Goal: Task Accomplishment & Management: Use online tool/utility

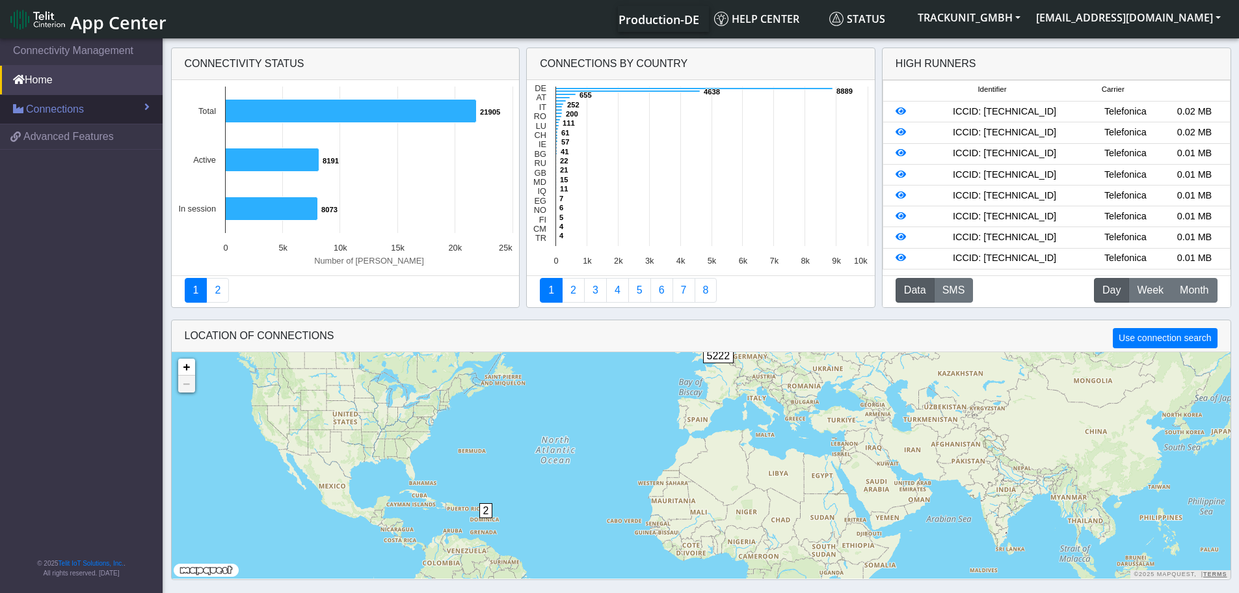
click at [79, 114] on span "Connections" at bounding box center [55, 110] width 58 height 16
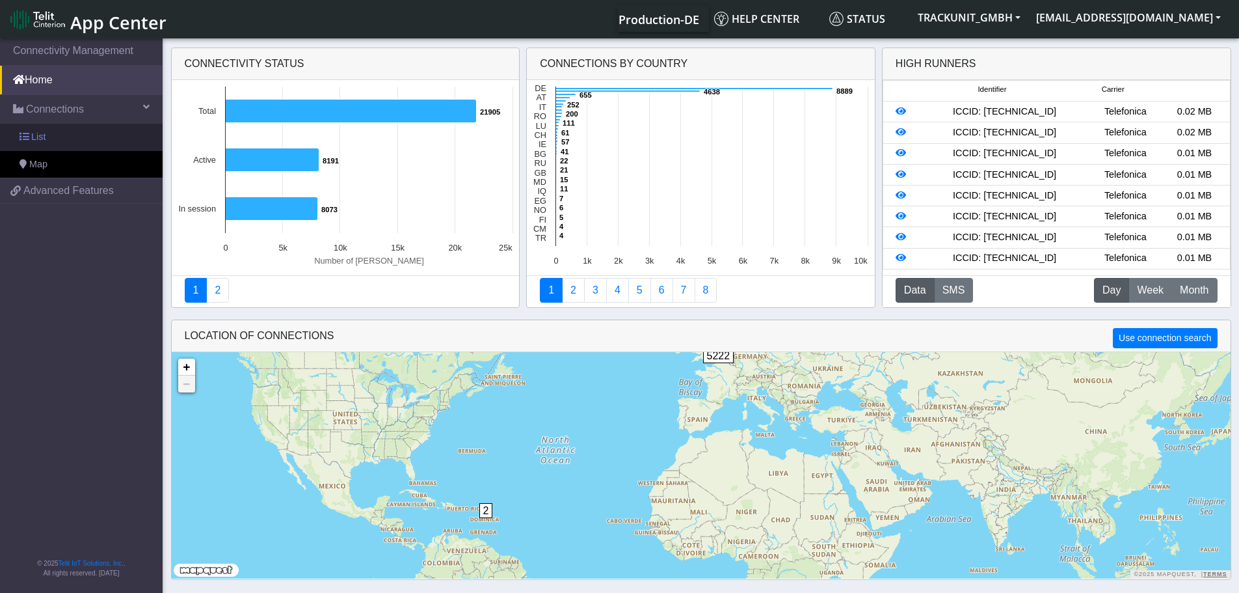
click at [33, 135] on span "List" at bounding box center [38, 137] width 14 height 14
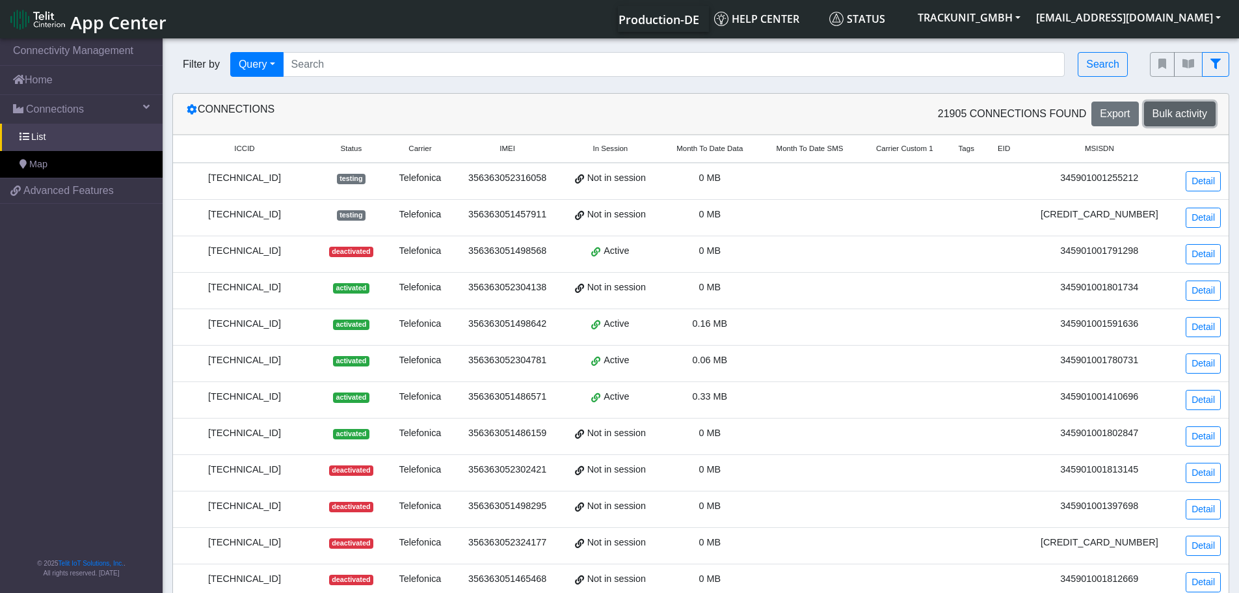
click at [1177, 111] on span "Bulk activity" at bounding box center [1180, 113] width 55 height 11
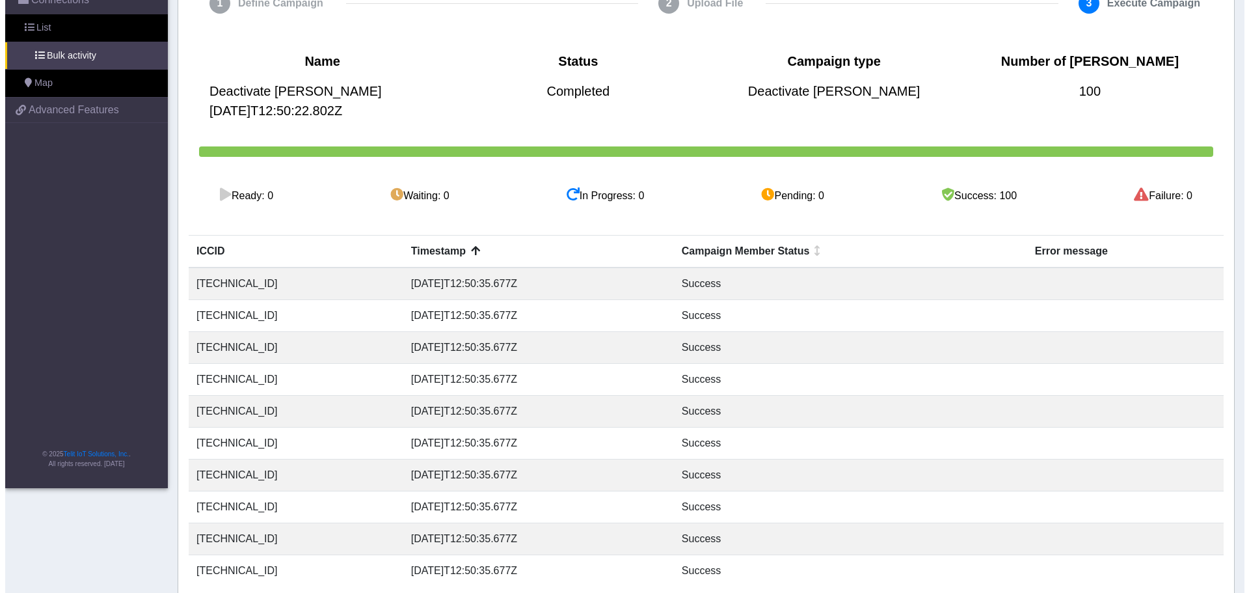
scroll to position [169, 0]
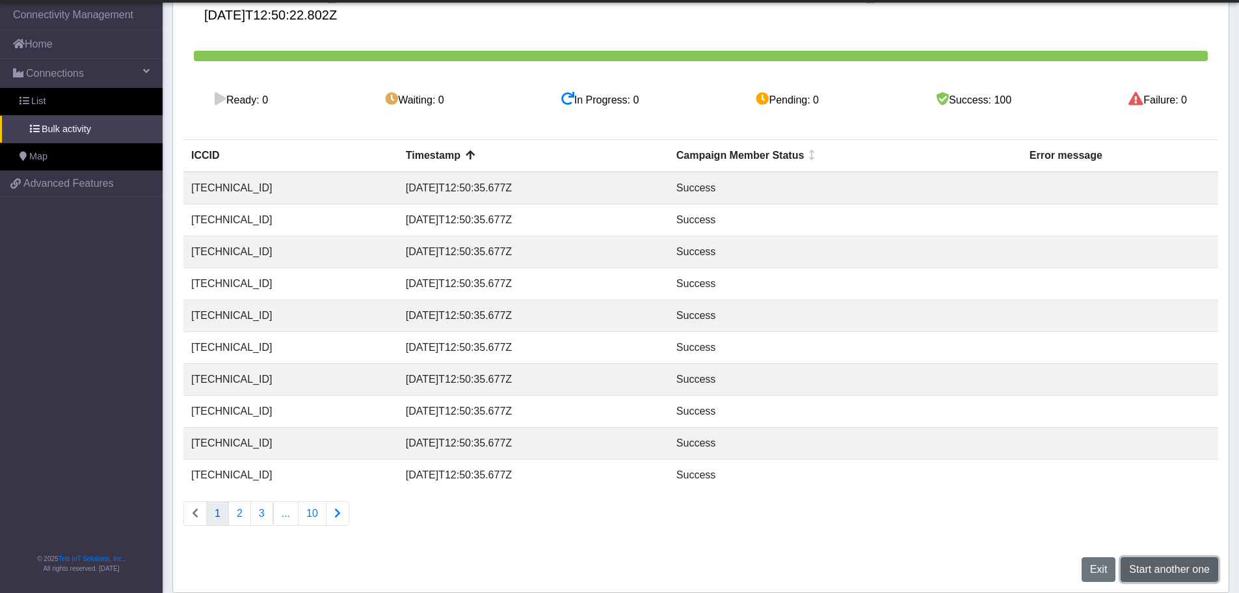
click at [1156, 571] on span "Start another one" at bounding box center [1170, 568] width 81 height 11
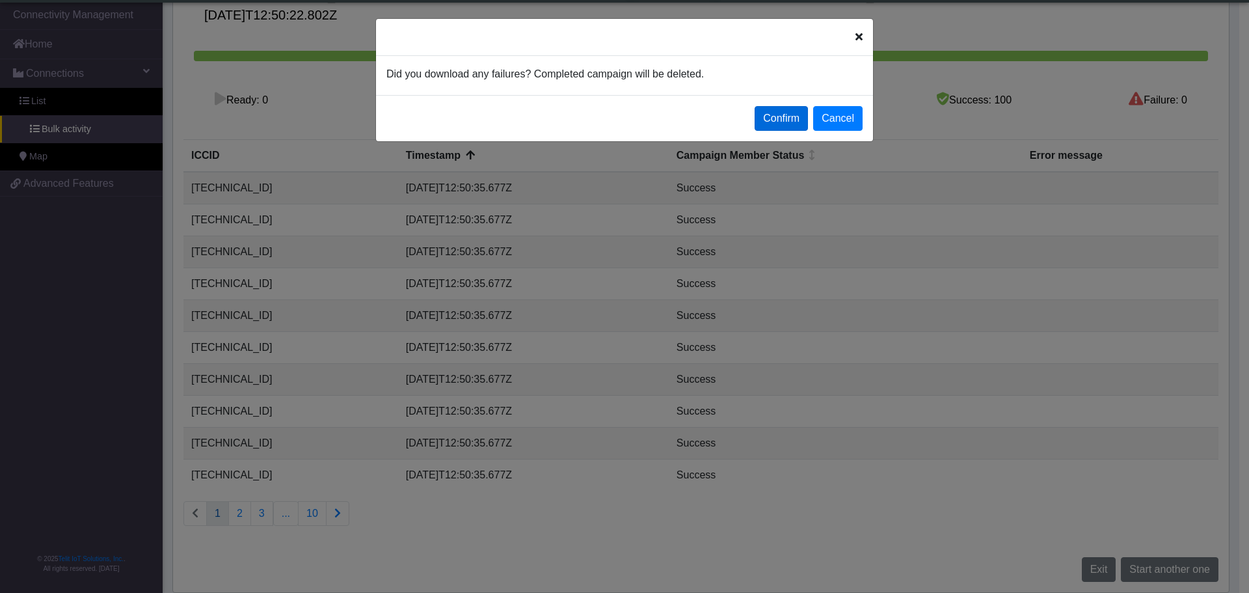
click at [785, 119] on button "Confirm" at bounding box center [781, 118] width 53 height 25
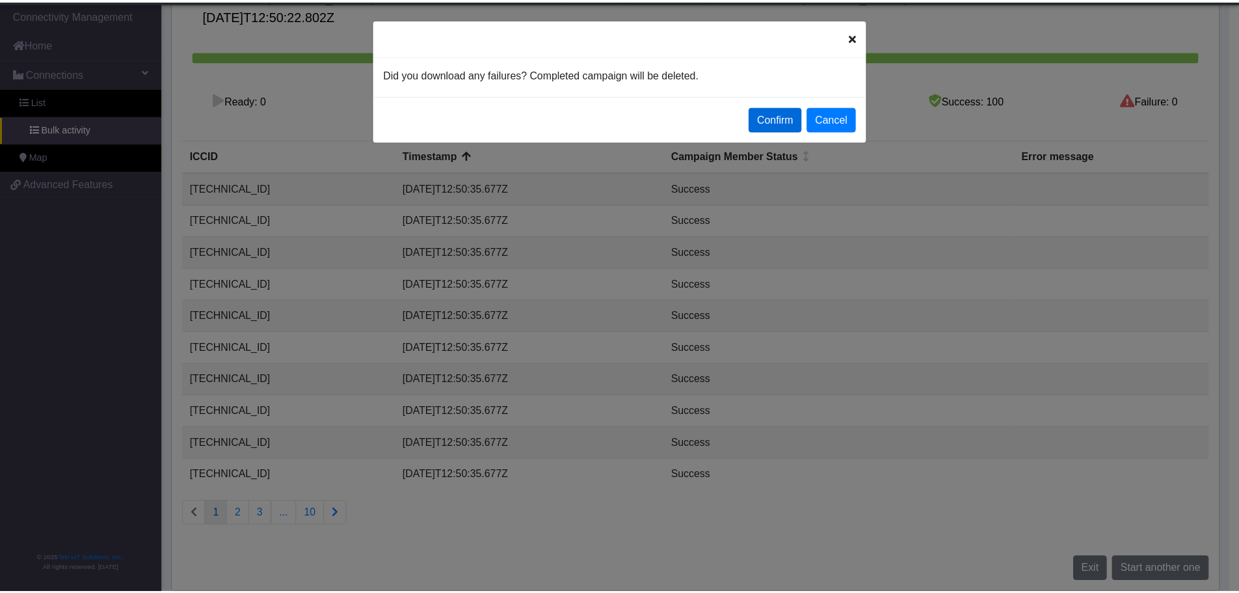
scroll to position [0, 0]
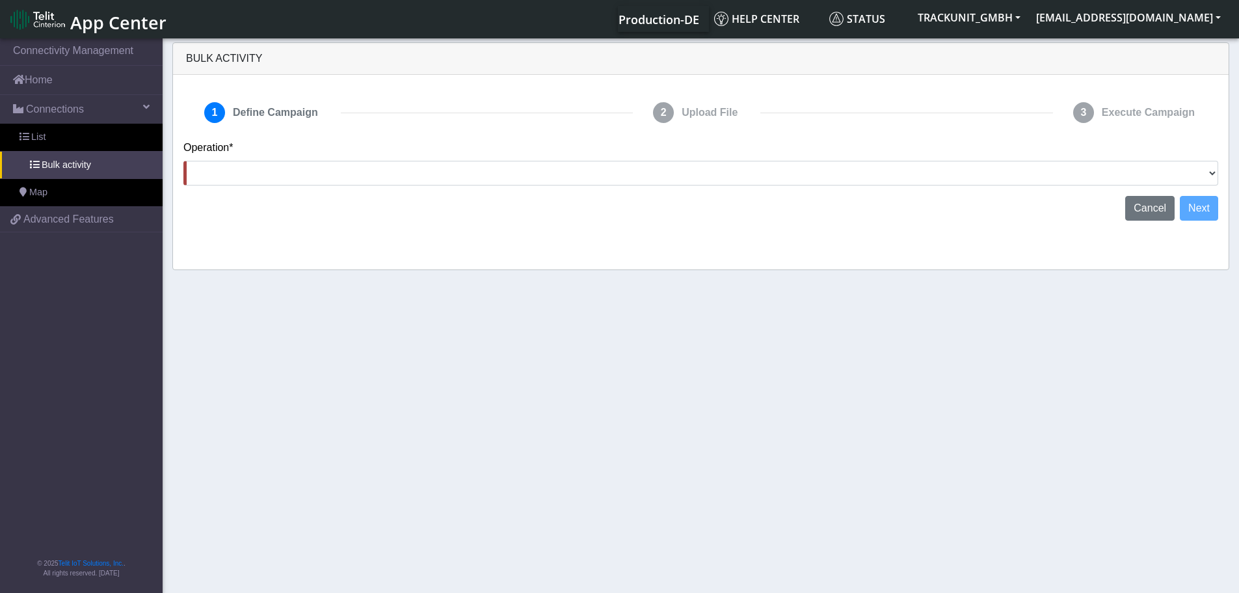
click at [1225, 174] on div "Operation* Activate [PERSON_NAME] Deactivate [PERSON_NAME] Add Tags Remove Tags…" at bounding box center [701, 168] width 1055 height 56
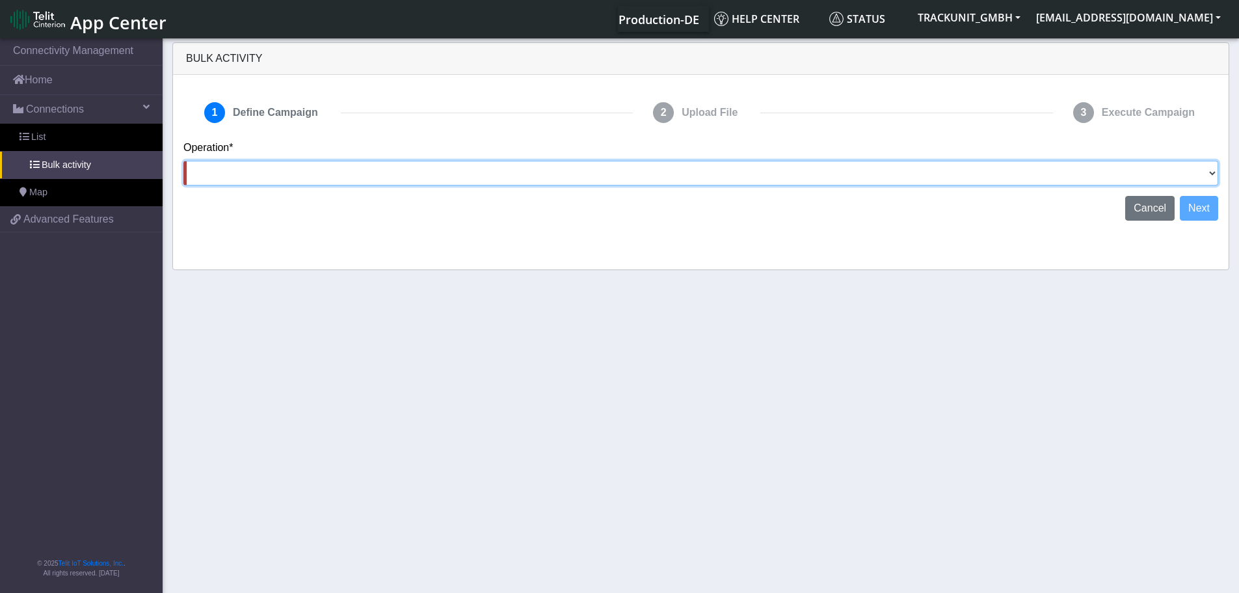
click at [1191, 170] on select "Activate [PERSON_NAME] Deactivate [PERSON_NAME] Add Tags Remove Tags Advanced" at bounding box center [700, 173] width 1035 height 25
select select "Deactivate [PERSON_NAME]"
click at [183, 161] on select "Activate [PERSON_NAME] Deactivate [PERSON_NAME] Add Tags Remove Tags Advanced" at bounding box center [700, 173] width 1035 height 25
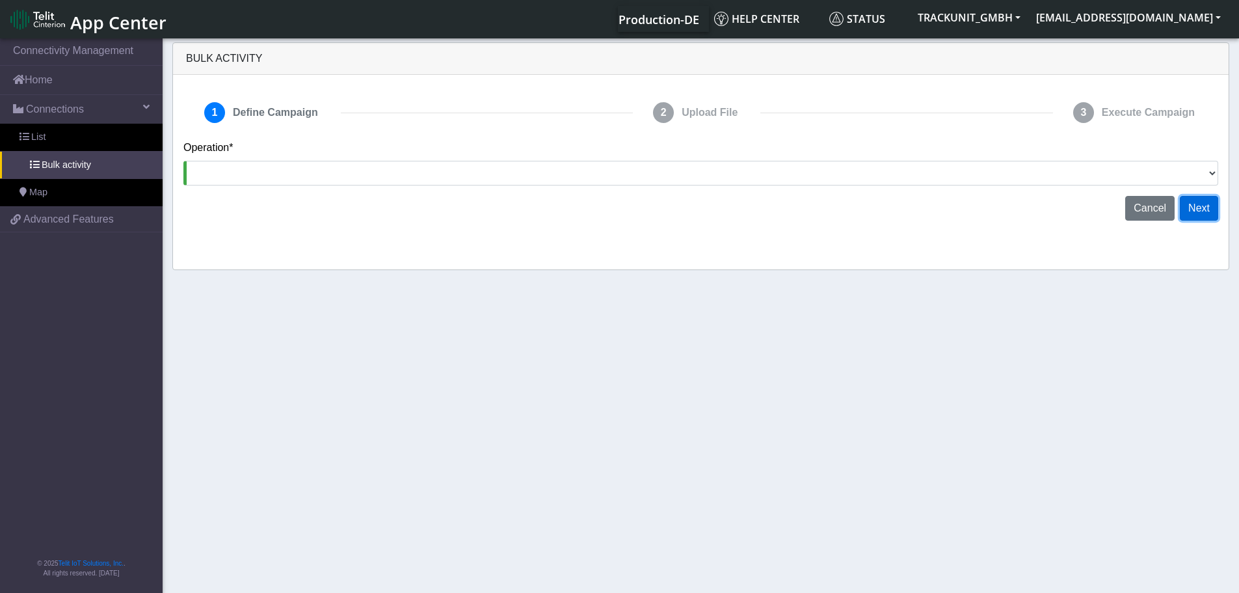
click at [1195, 215] on button "Next" at bounding box center [1199, 208] width 38 height 25
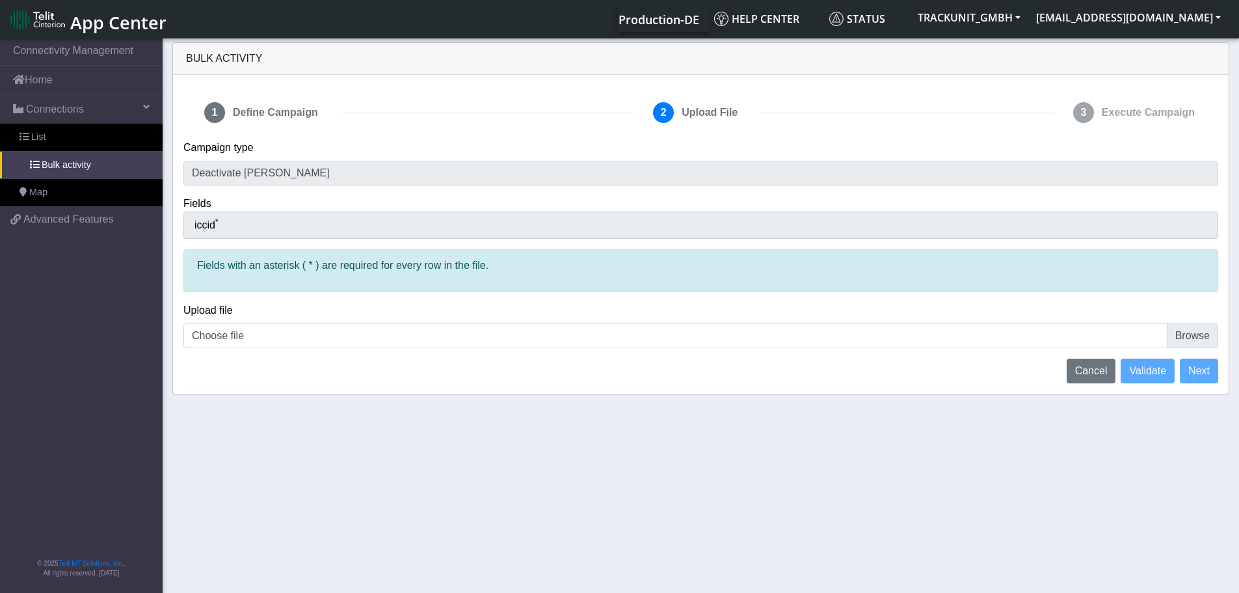
click at [237, 221] on div "iccid *" at bounding box center [700, 224] width 1035 height 27
click at [362, 326] on input "Choose file" at bounding box center [700, 335] width 1035 height 25
type input "C:\fakepath\Telit deactivations [DATE].csv"
click at [1161, 373] on span "Validate" at bounding box center [1148, 370] width 37 height 11
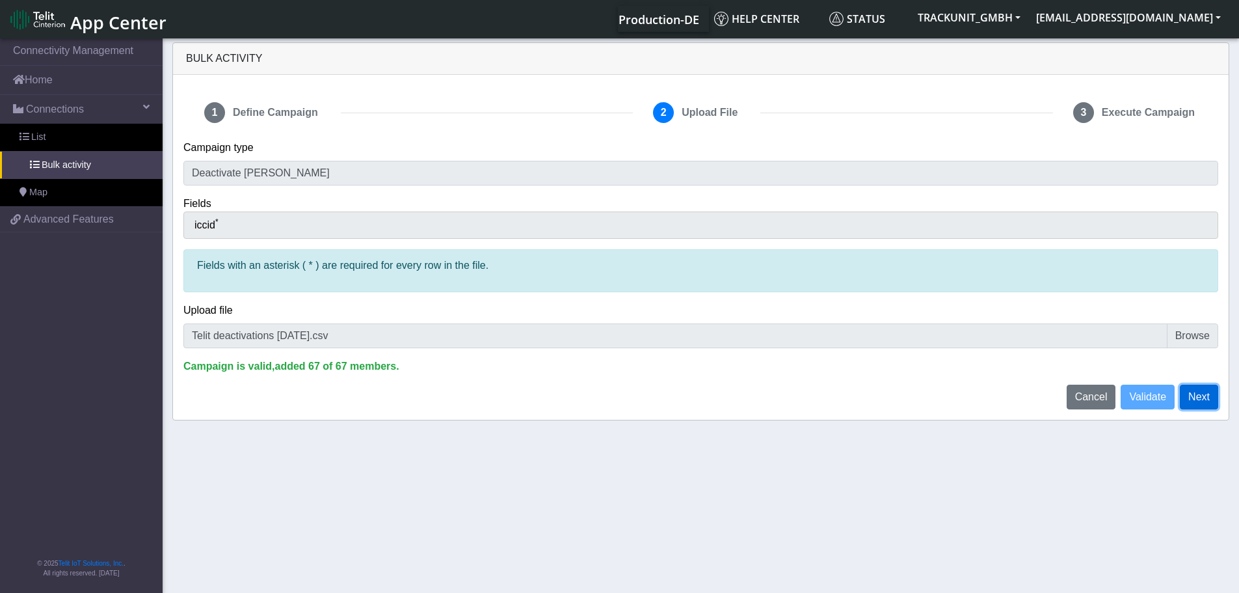
click at [1199, 399] on button "Next" at bounding box center [1199, 397] width 38 height 25
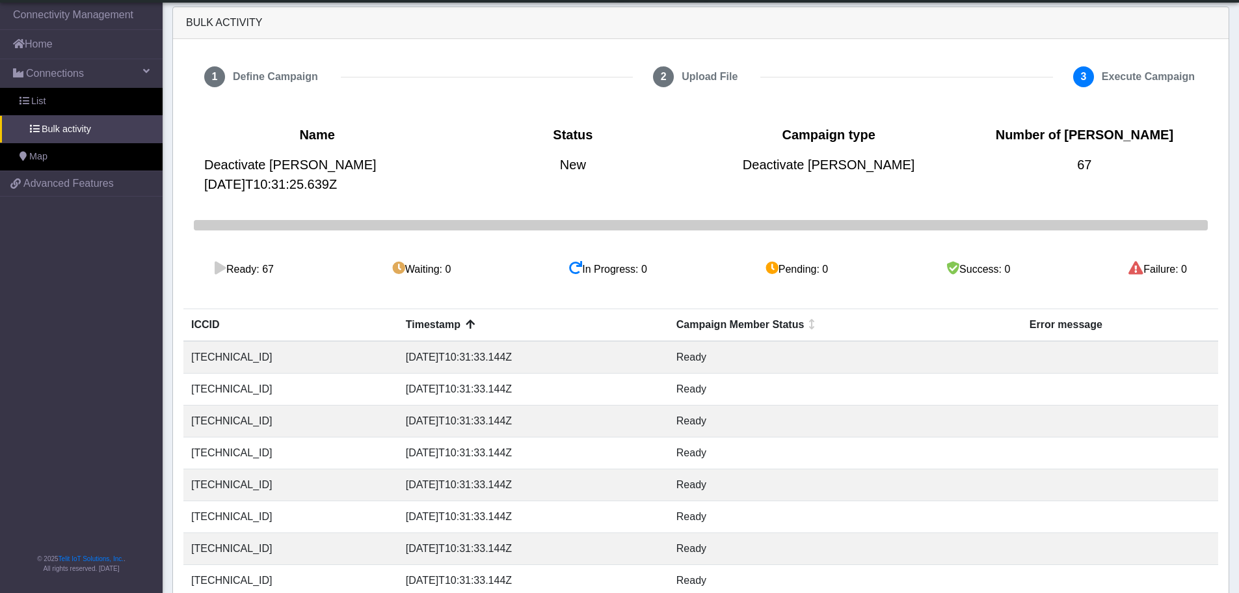
scroll to position [169, 0]
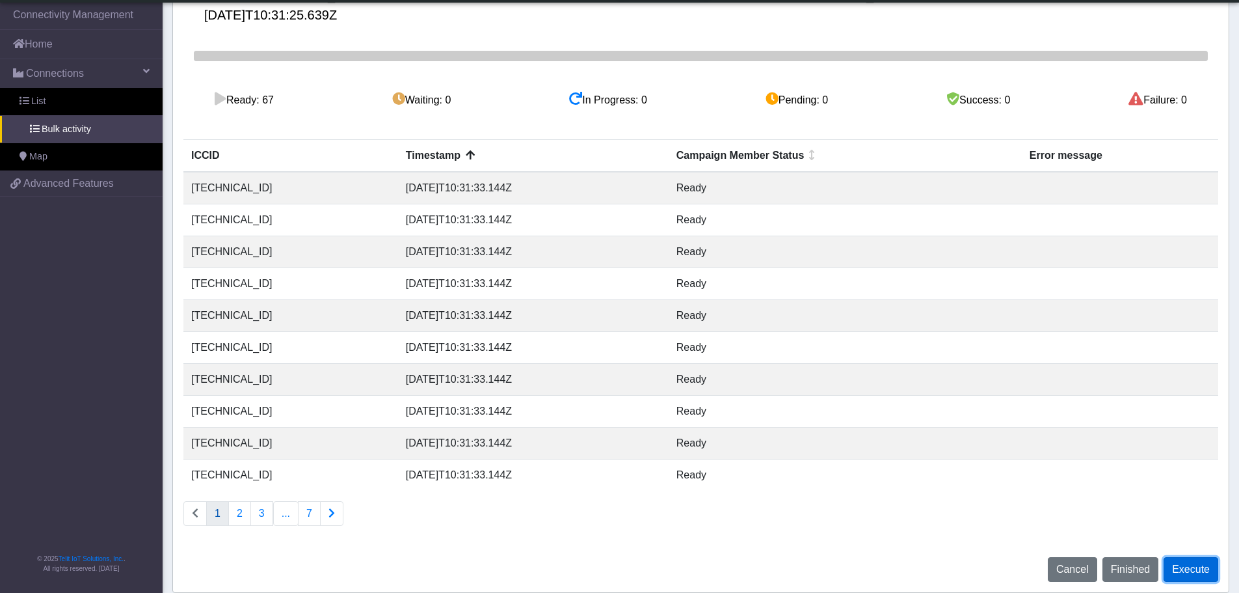
click at [1200, 571] on button "Execute" at bounding box center [1191, 569] width 55 height 25
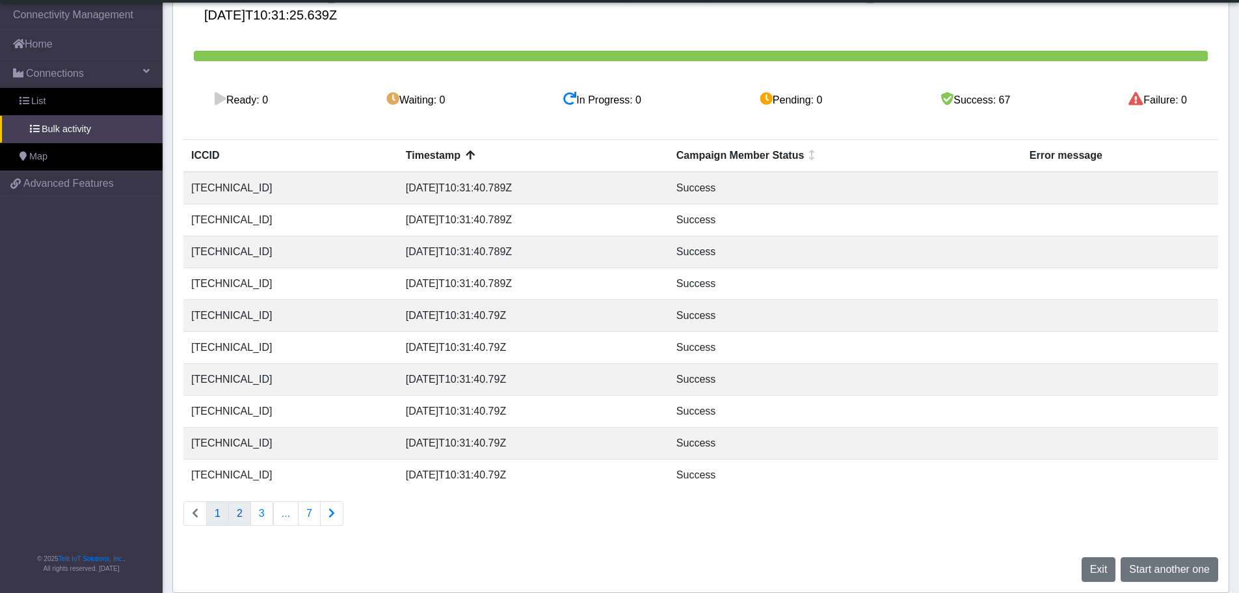
click at [241, 512] on button "2" at bounding box center [239, 513] width 23 height 25
click at [312, 517] on button "7" at bounding box center [309, 513] width 23 height 25
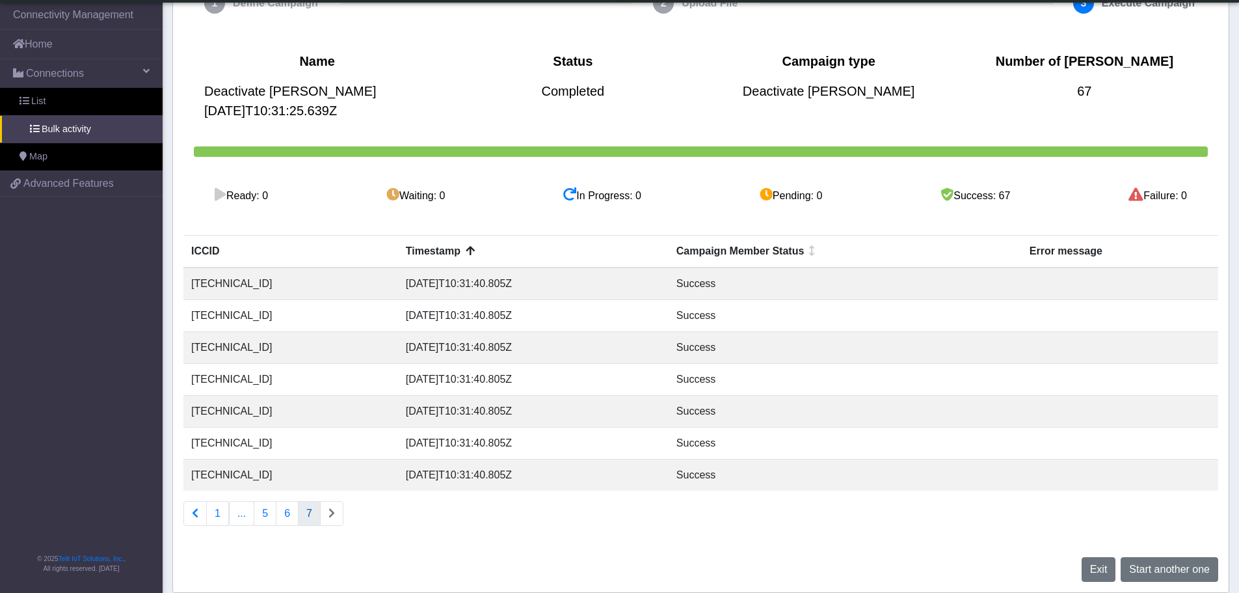
scroll to position [74, 0]
click at [97, 105] on link "List" at bounding box center [81, 101] width 163 height 27
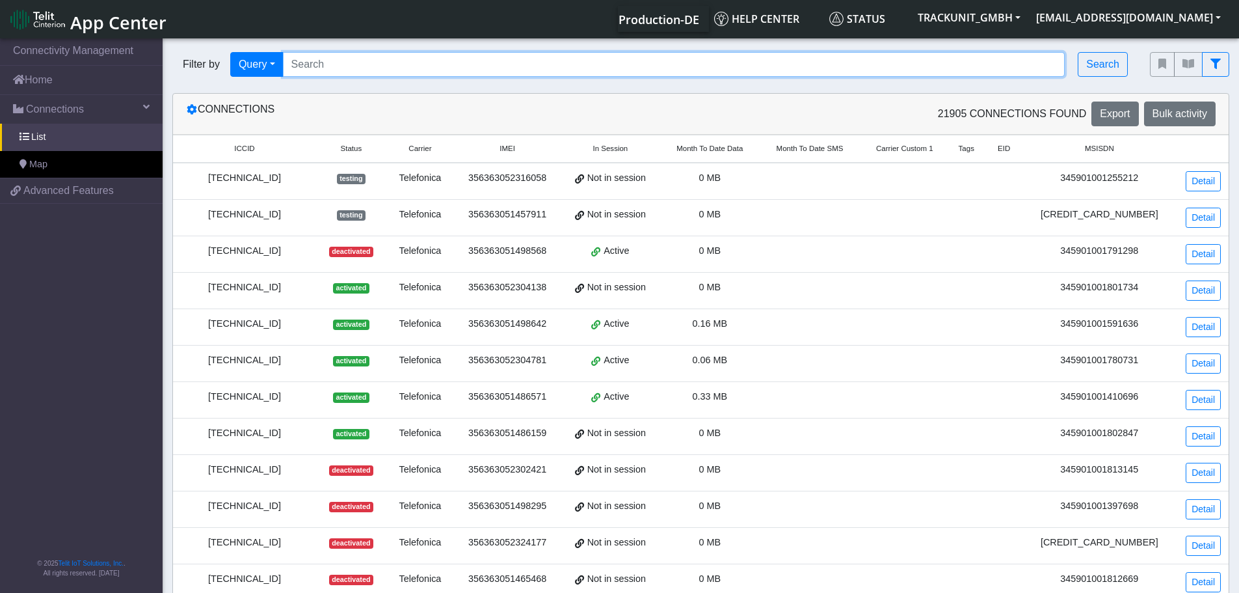
click at [378, 58] on input "Search..." at bounding box center [674, 64] width 783 height 25
paste input "[TECHNICAL_ID] [TECHNICAL_ID] [TECHNICAL_ID] [TECHNICAL_ID] [TECHNICAL_ID] [TEC…"
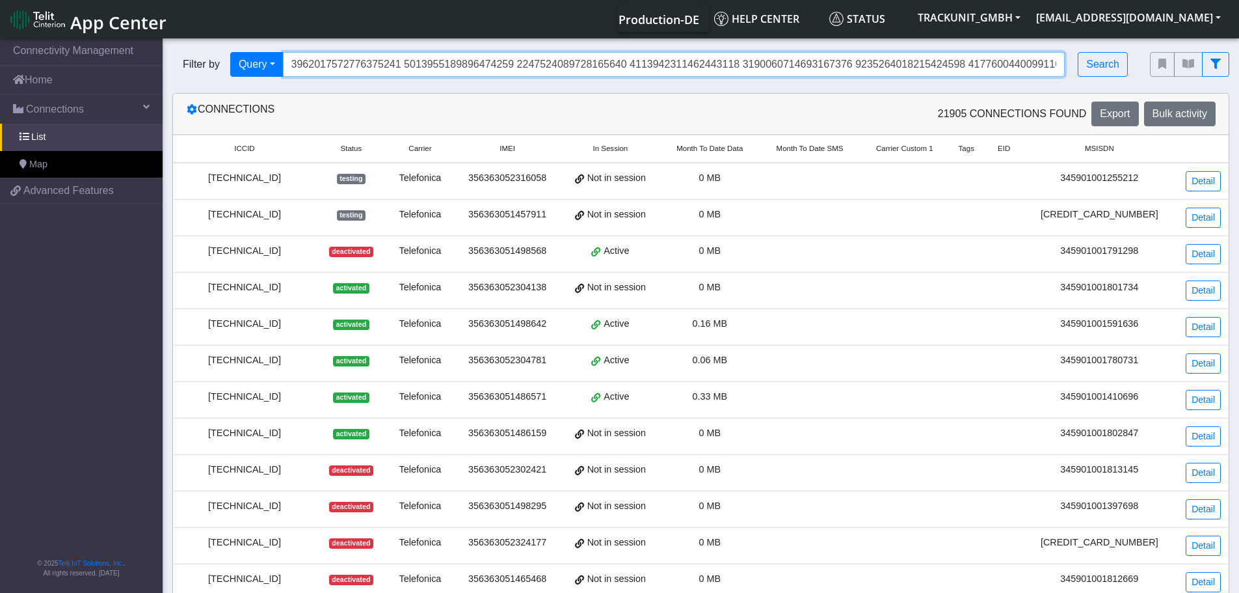
scroll to position [0, 6566]
type input "[TECHNICAL_ID] [TECHNICAL_ID] [TECHNICAL_ID] [TECHNICAL_ID] [TECHNICAL_ID] [TEC…"
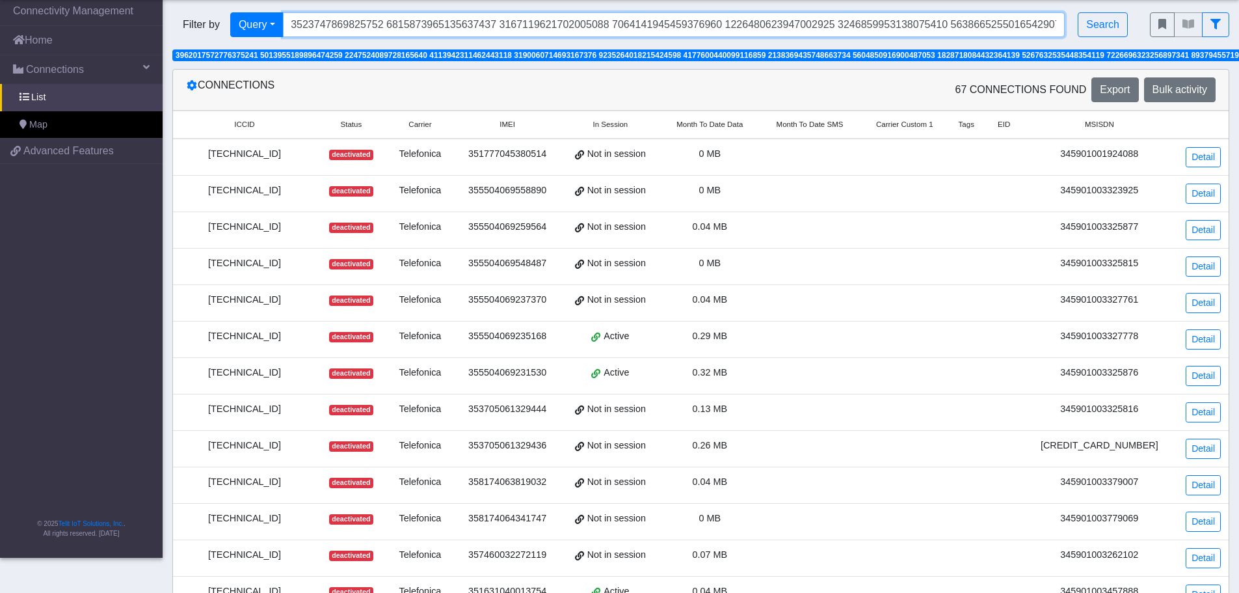
scroll to position [0, 0]
